Goal: Transaction & Acquisition: Download file/media

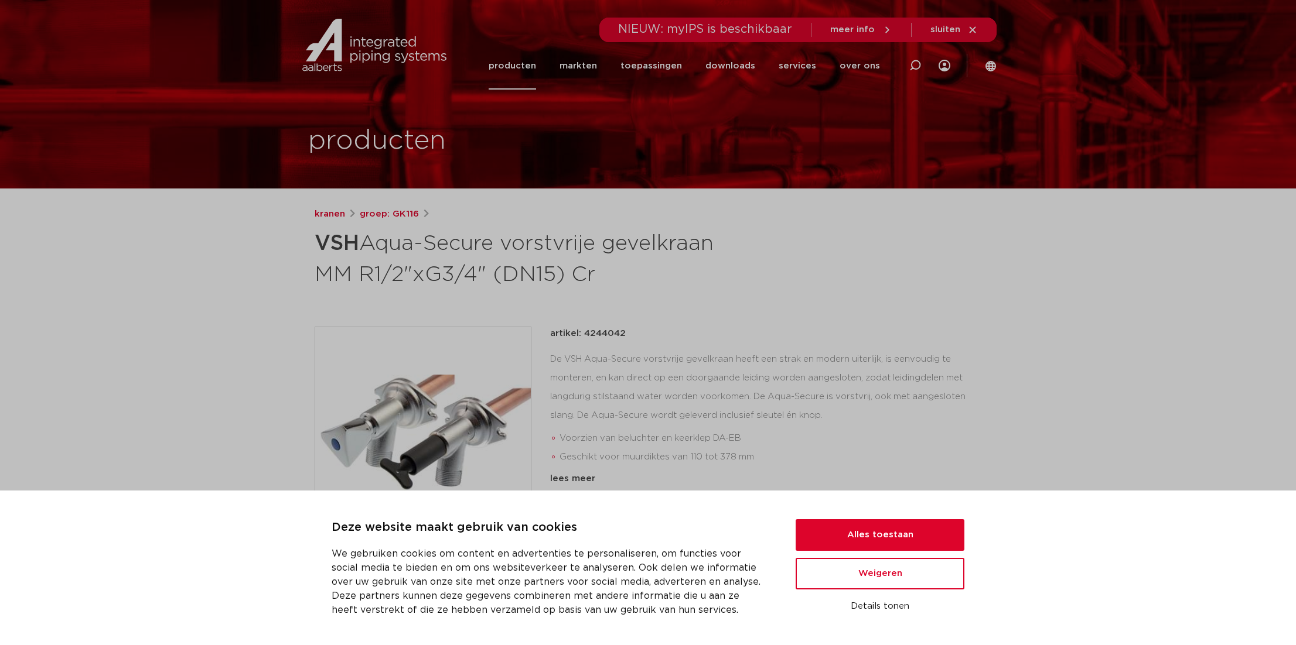
scroll to position [117, 0]
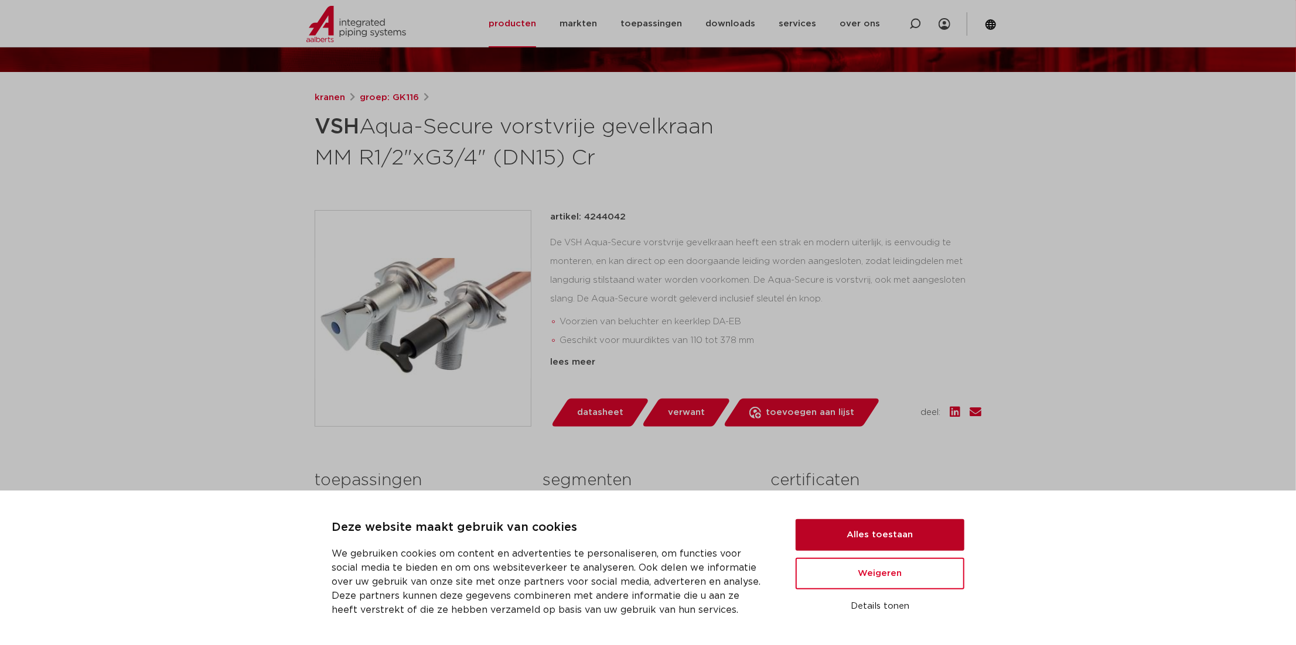
click at [844, 532] on button "Alles toestaan" at bounding box center [879, 536] width 169 height 32
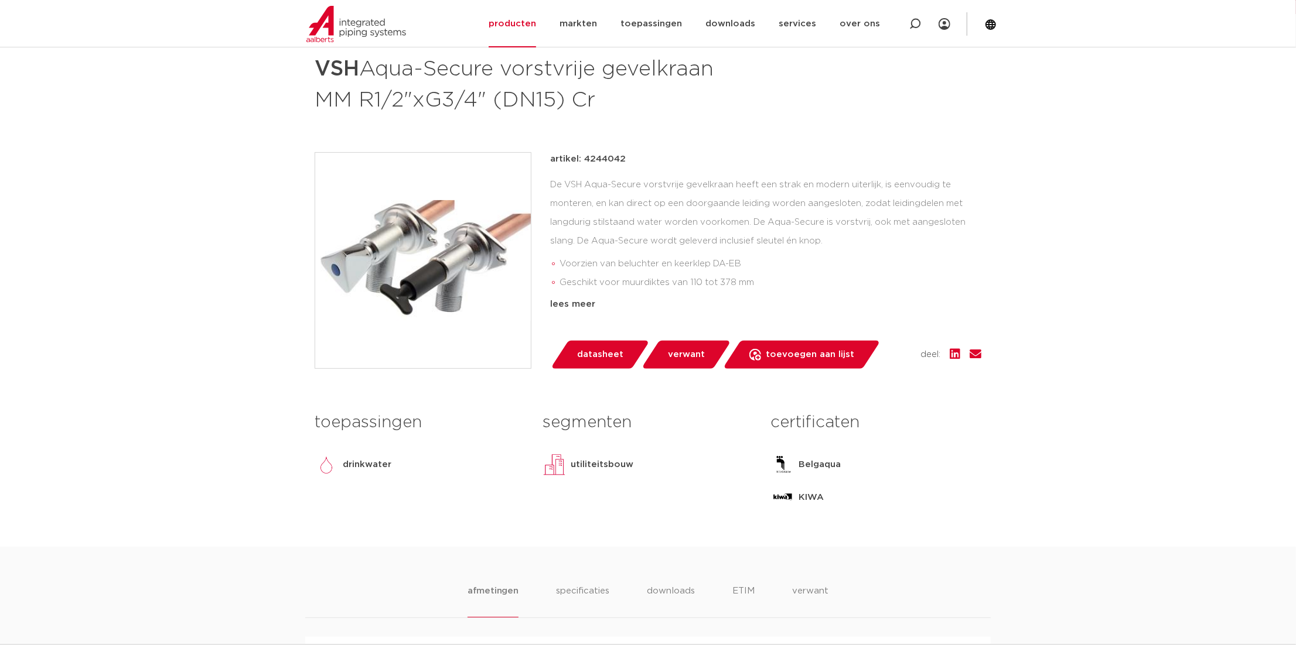
scroll to position [176, 0]
click at [556, 304] on div "lees meer" at bounding box center [765, 303] width 431 height 14
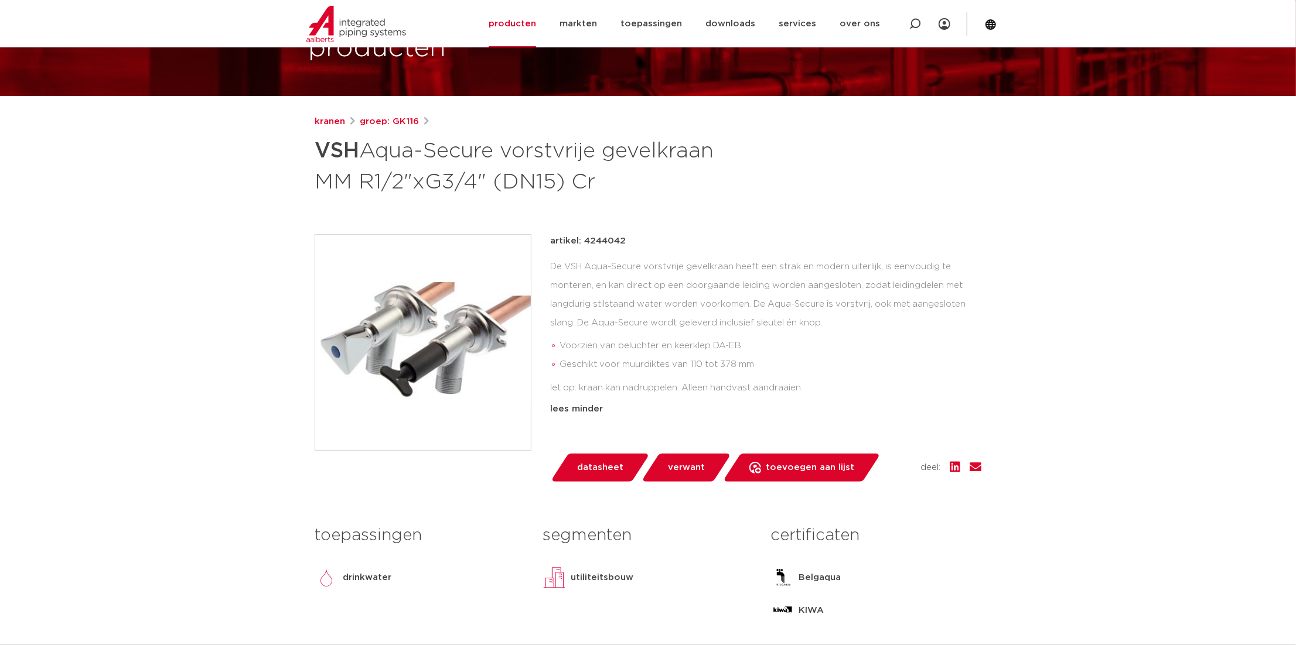
scroll to position [117, 0]
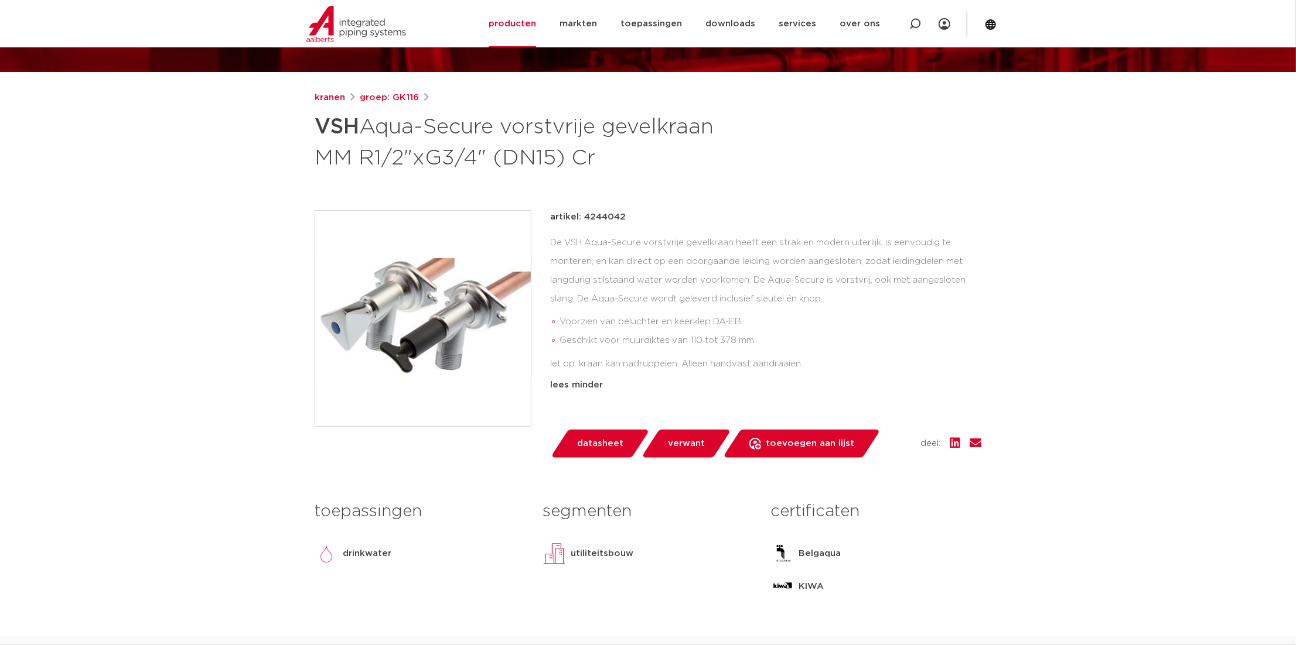
click at [607, 442] on span "datasheet" at bounding box center [600, 444] width 46 height 19
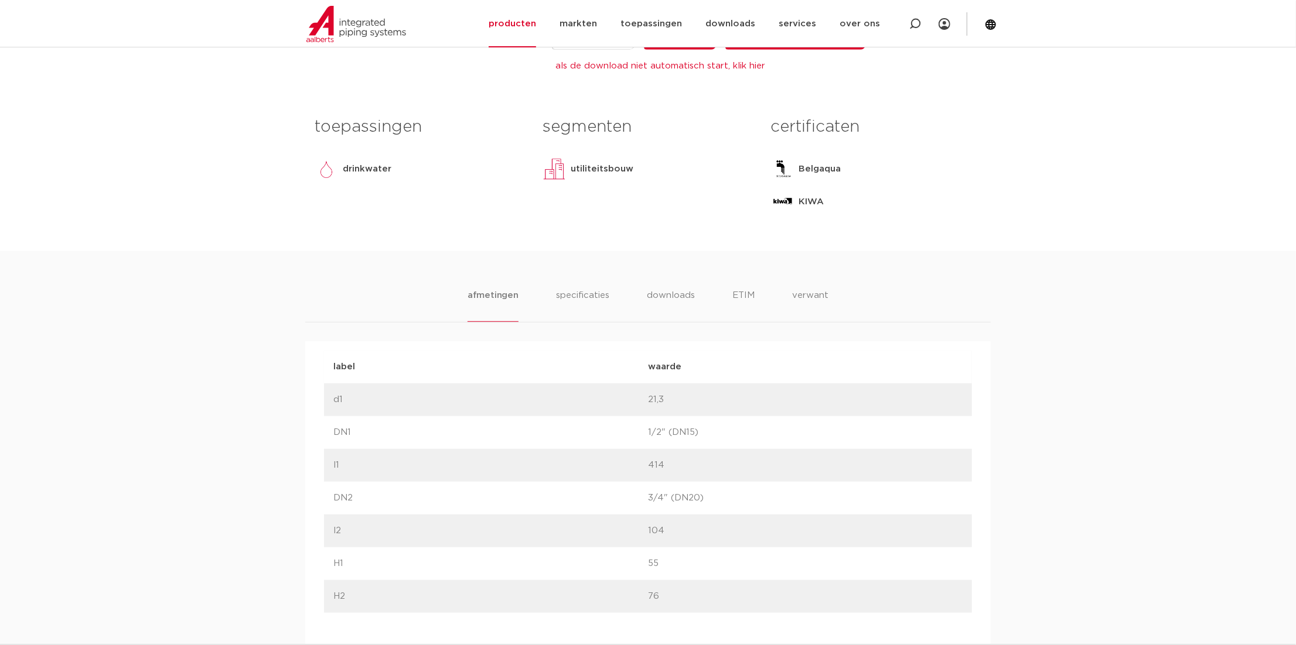
scroll to position [527, 0]
click at [672, 292] on li "downloads" at bounding box center [670, 304] width 49 height 33
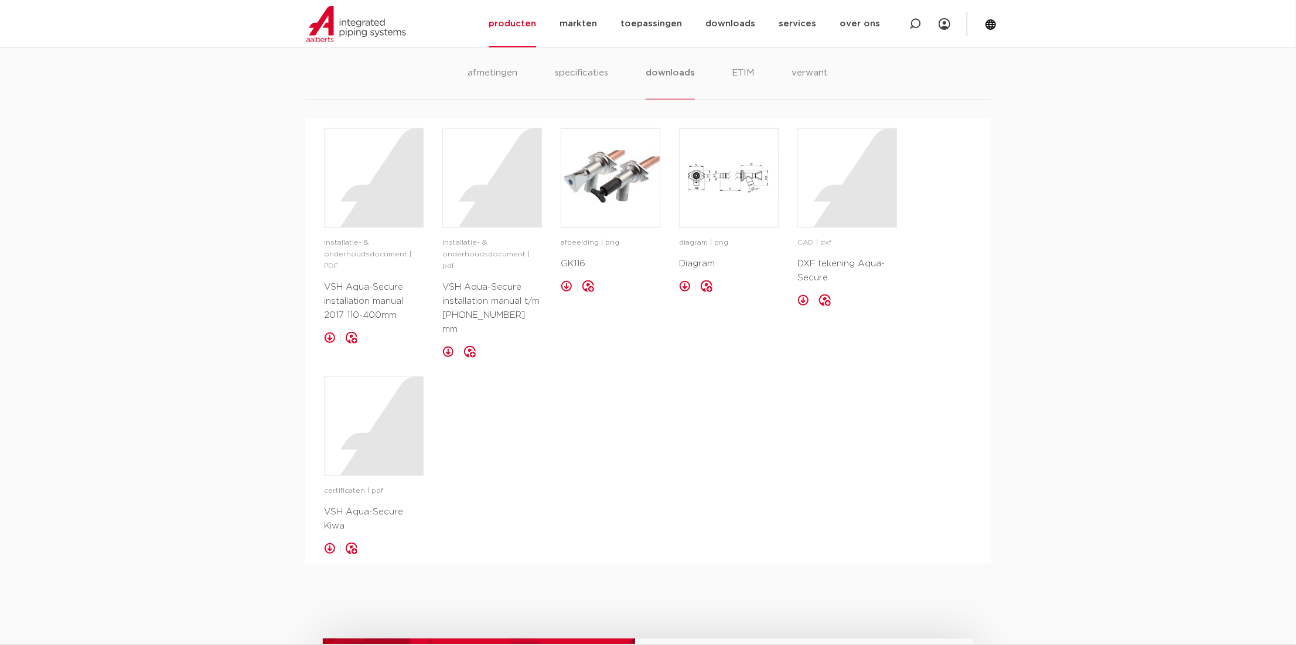
scroll to position [761, 0]
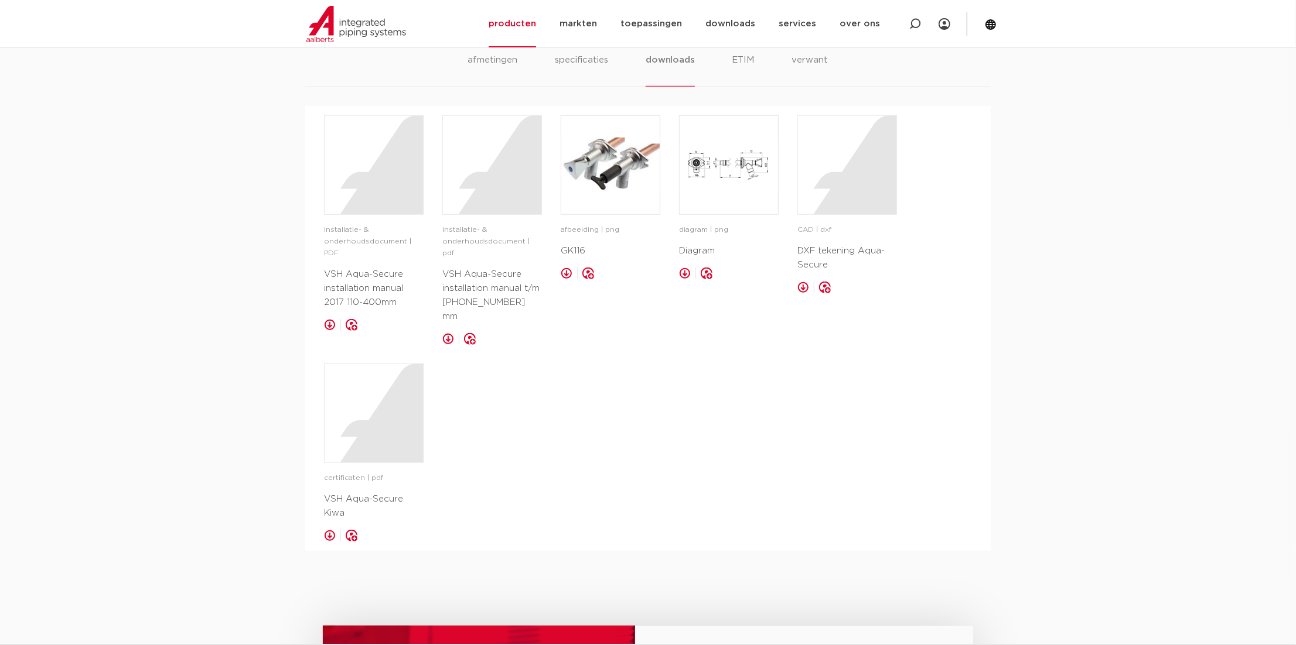
click at [327, 319] on link at bounding box center [330, 325] width 12 height 12
click at [329, 530] on link at bounding box center [330, 536] width 12 height 12
click at [565, 275] on link at bounding box center [567, 274] width 12 height 12
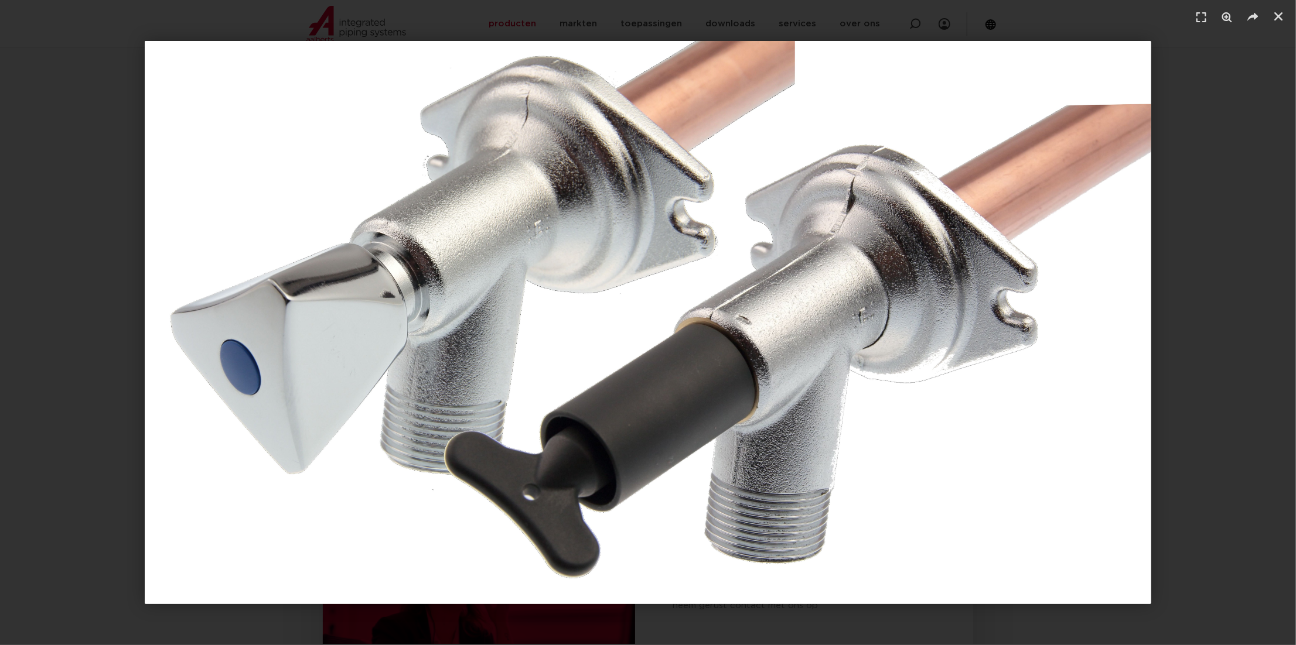
scroll to position [879, 0]
click at [1275, 19] on icon "Sluiten (Esc)" at bounding box center [1278, 17] width 12 height 12
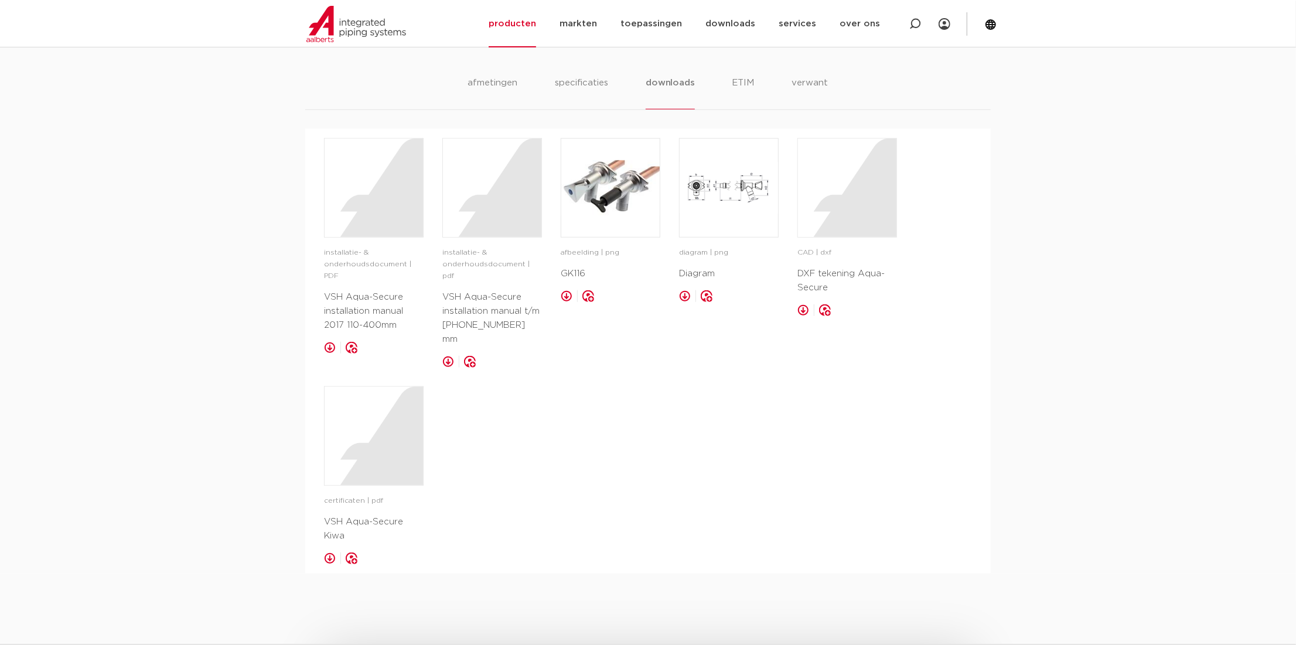
scroll to position [703, 0]
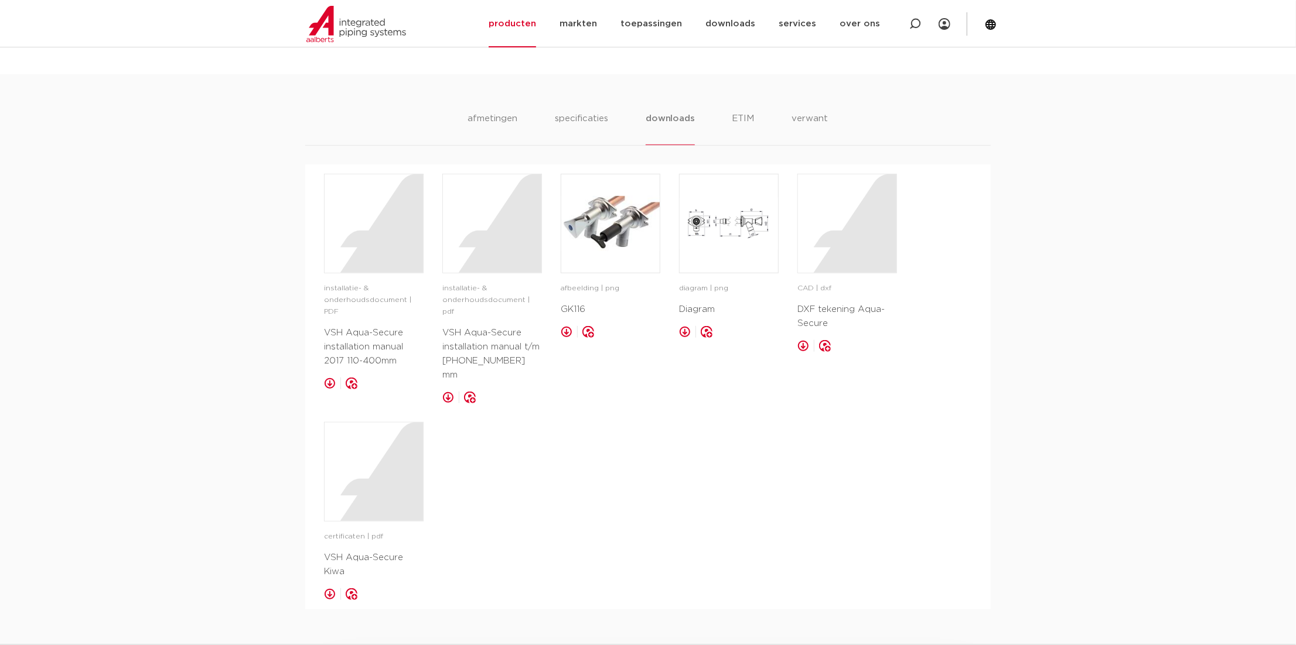
click at [685, 336] on link at bounding box center [685, 332] width 12 height 12
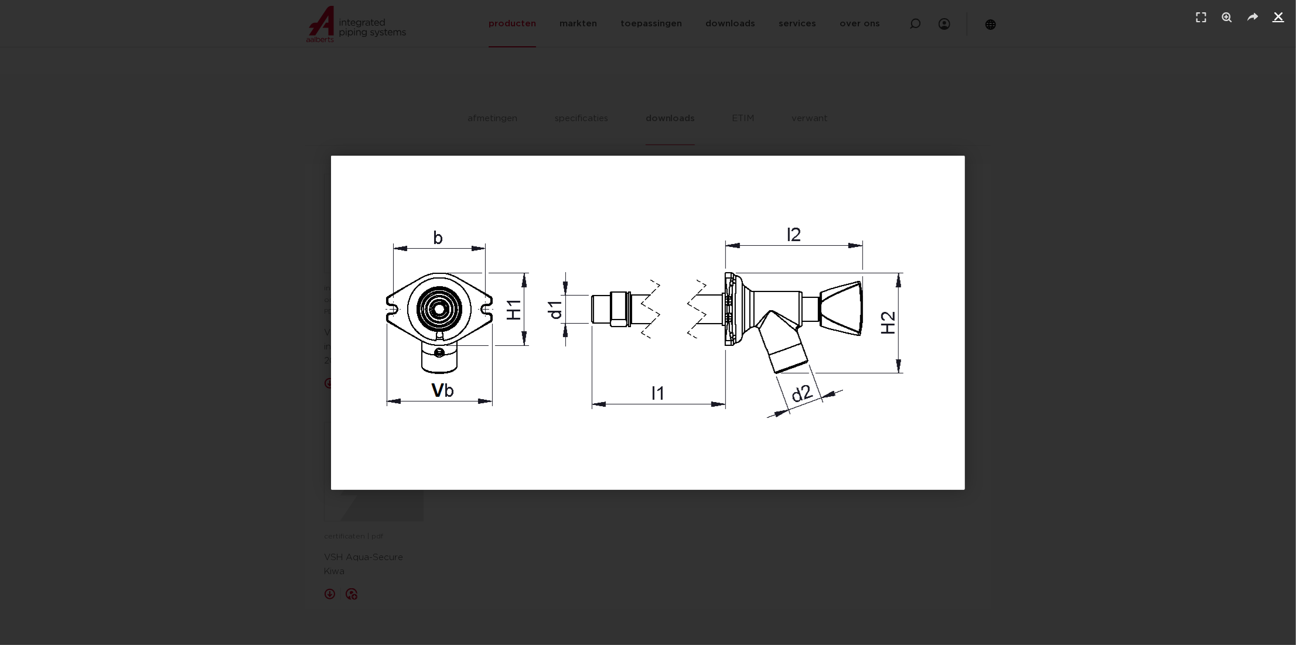
click at [1279, 18] on icon "Sluiten (Esc)" at bounding box center [1278, 17] width 12 height 12
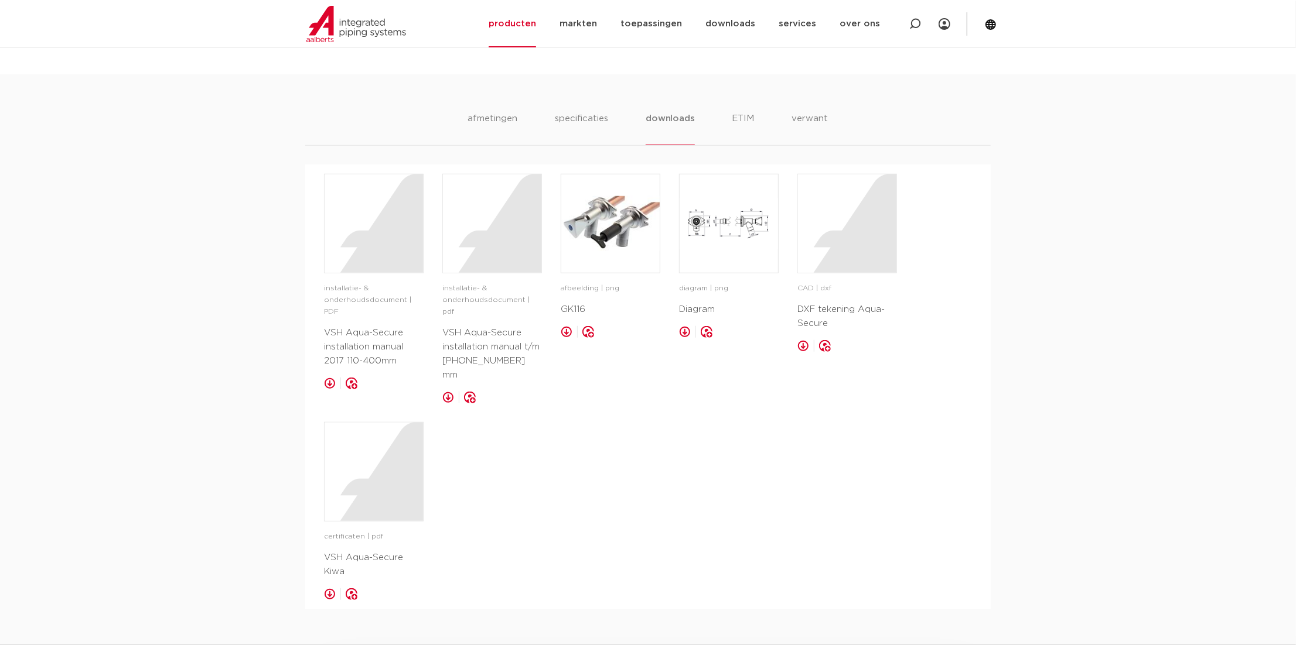
click at [247, 332] on div "afmetingen specificaties downloads ETIM verwant [GEOGRAPHIC_DATA] specificaties…" at bounding box center [648, 342] width 1296 height 536
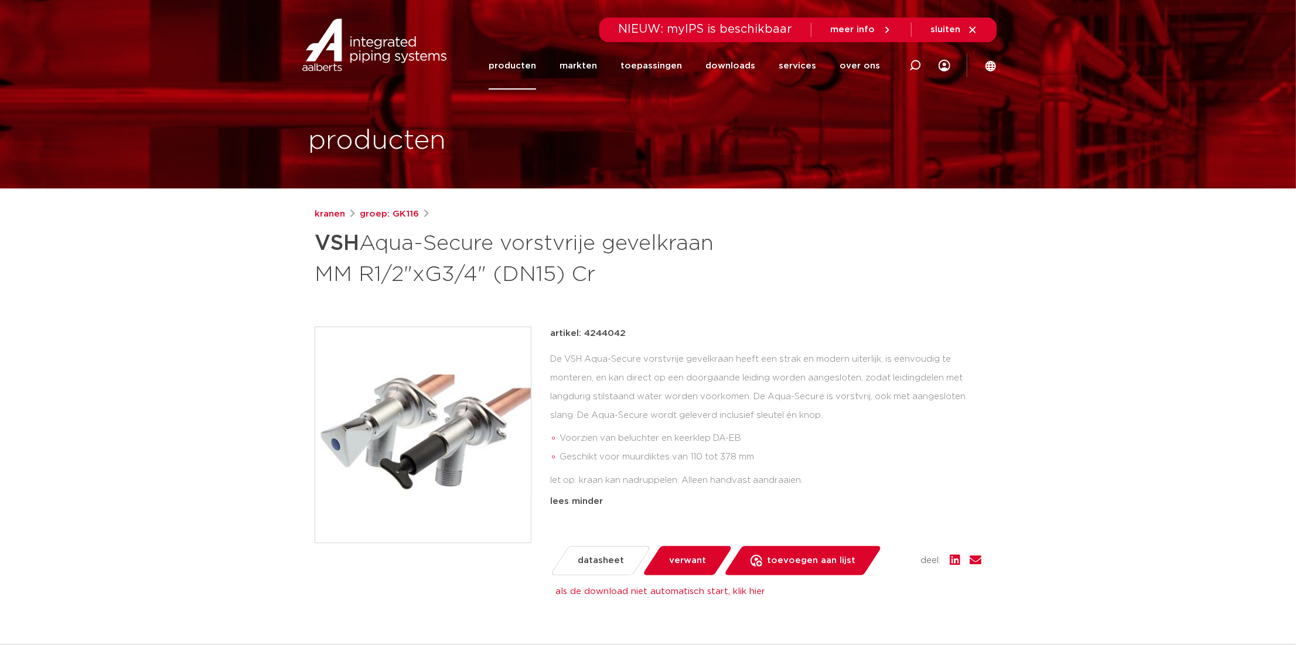
scroll to position [0, 0]
